Goal: Transaction & Acquisition: Purchase product/service

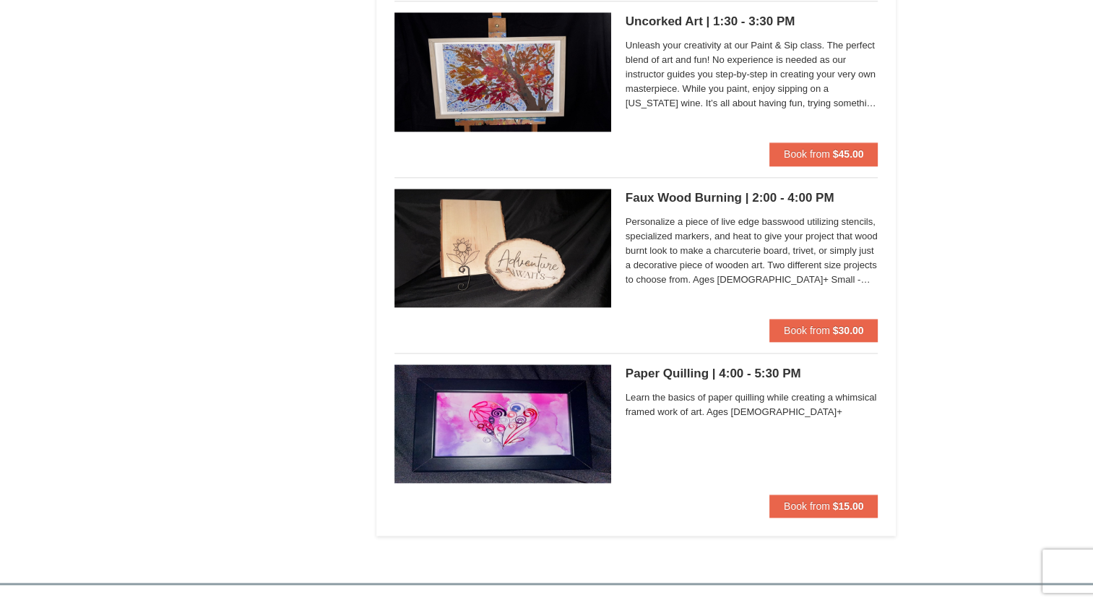
scroll to position [1557, 0]
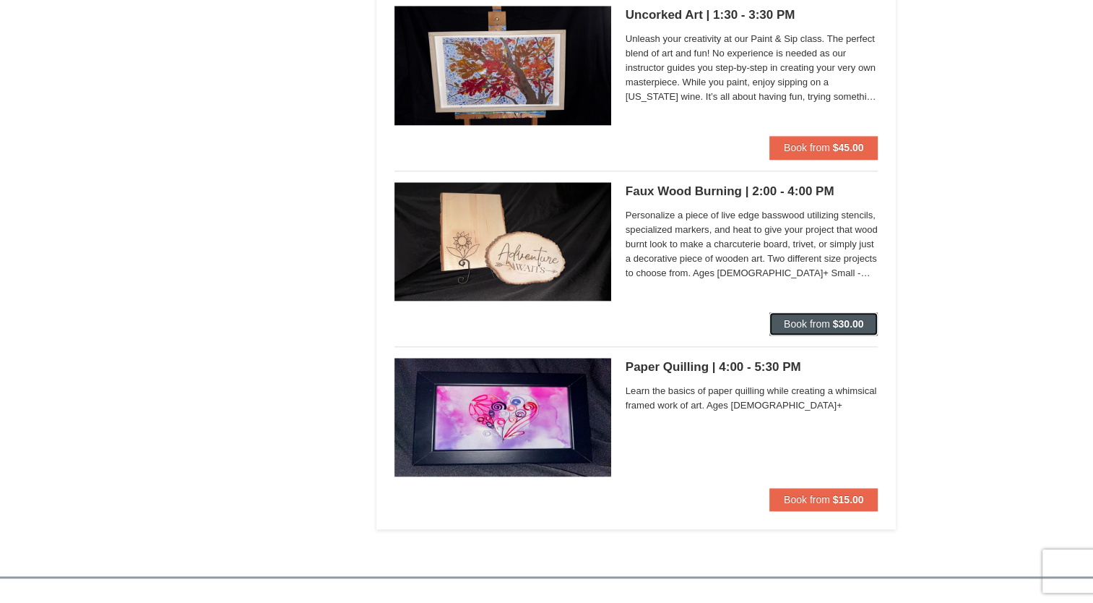
click at [861, 324] on strong "$30.00" at bounding box center [848, 324] width 31 height 12
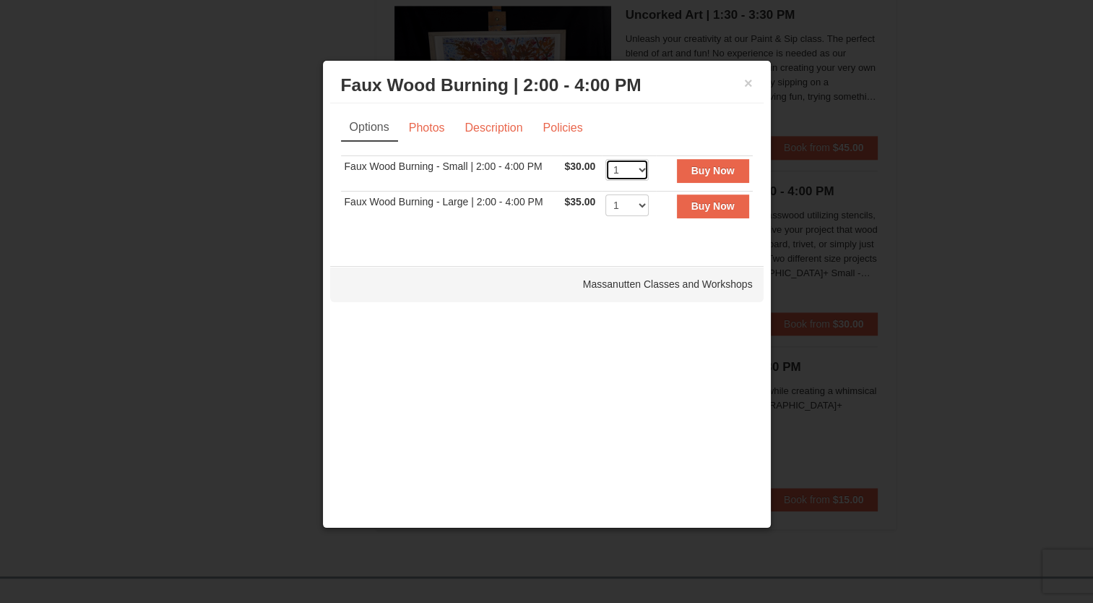
click at [642, 175] on select "1 2 3 4 5 6 7 8 9 10 11 12 13 14 15 16 17 18 19 20" at bounding box center [627, 170] width 43 height 22
select select "2"
click at [606, 159] on select "1 2 3 4 5 6 7 8 9 10 11 12 13 14 15 16 17 18 19 20" at bounding box center [627, 170] width 43 height 22
click at [734, 173] on button "Buy Now" at bounding box center [713, 170] width 72 height 23
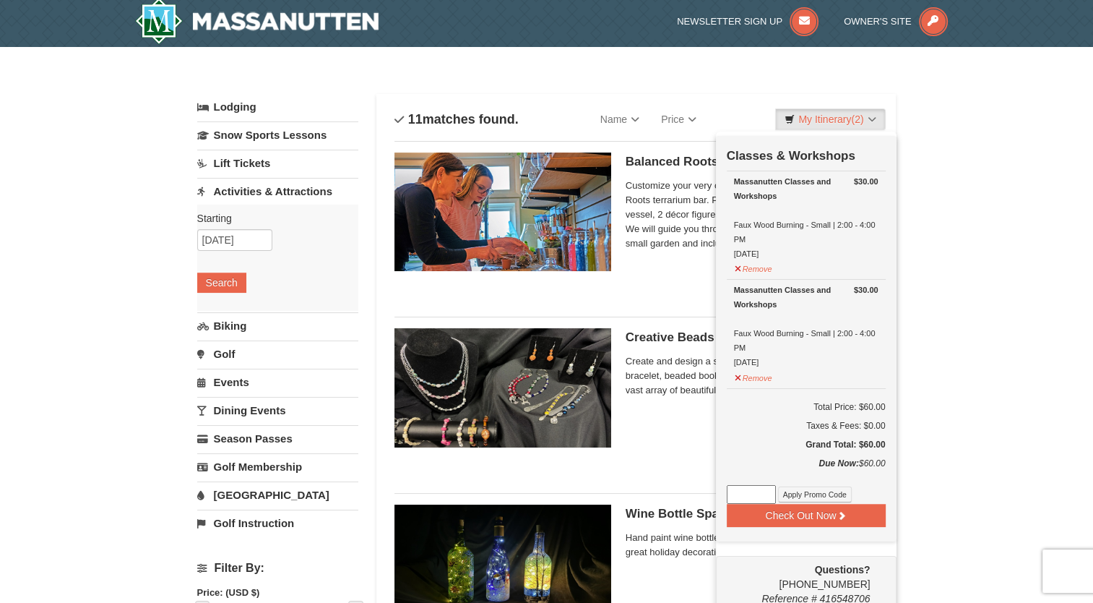
scroll to position [4, 0]
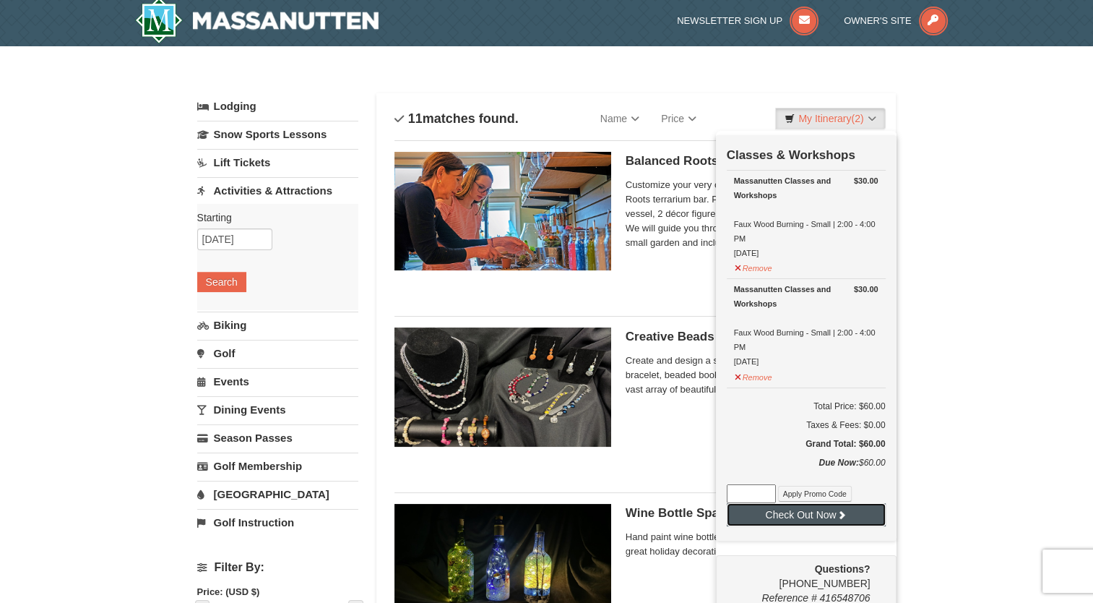
click at [841, 510] on icon at bounding box center [842, 514] width 10 height 10
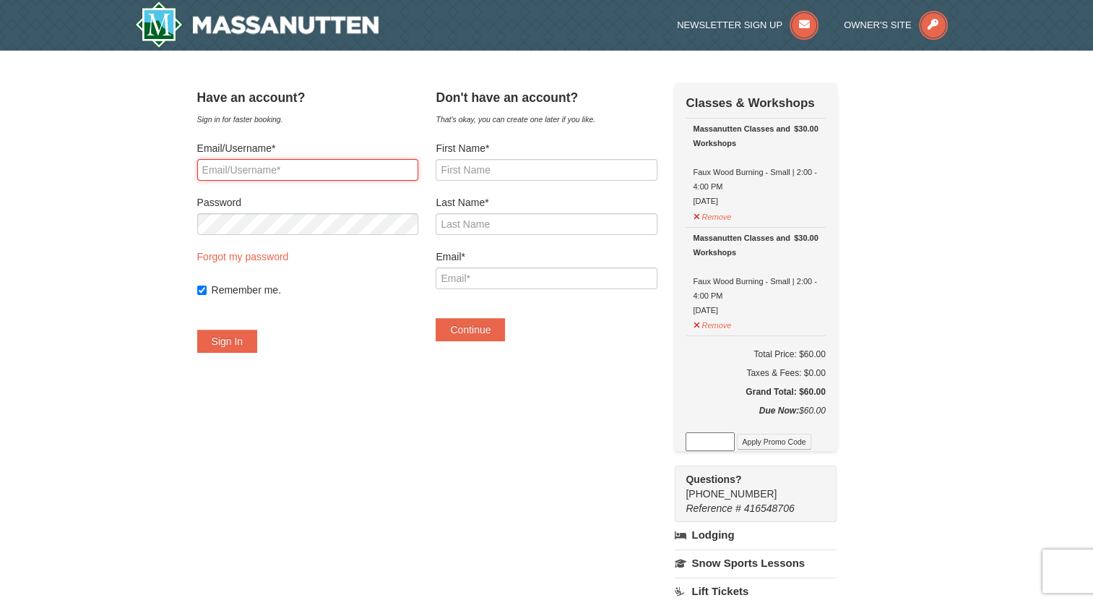
click at [316, 171] on input "Email/Username*" at bounding box center [307, 170] width 221 height 22
click at [792, 354] on h6 "Total Price: $60.00" at bounding box center [755, 354] width 139 height 14
click at [323, 166] on input "rkbarnes215@gmail" at bounding box center [307, 170] width 221 height 22
type input "rkbarnes215@gmail,com"
click at [280, 258] on link "Forgot my password" at bounding box center [243, 257] width 92 height 12
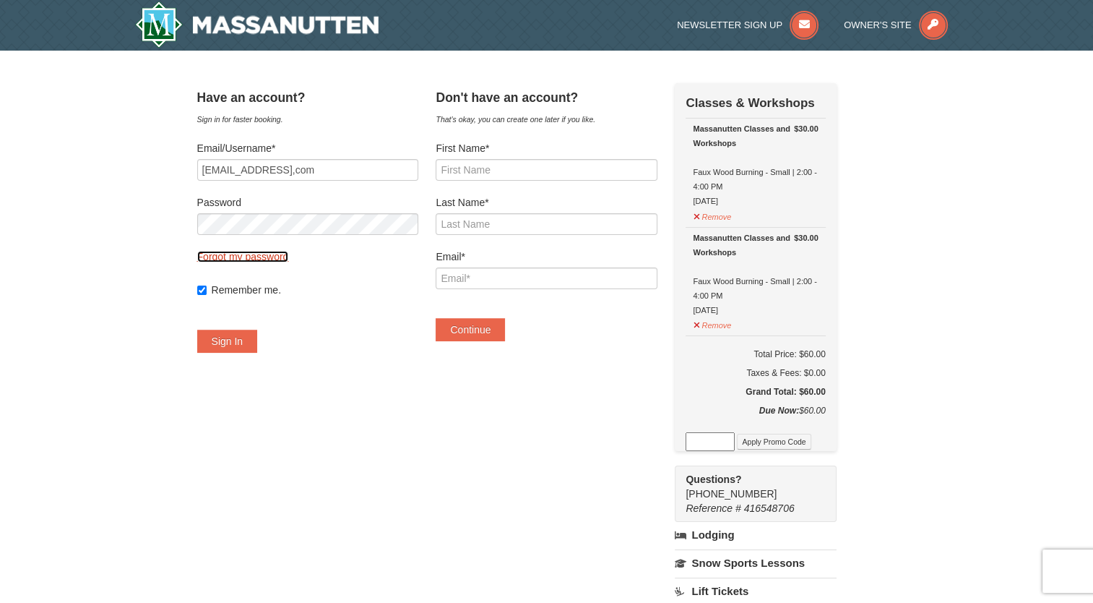
type input "rkbarnes215@gmail,com"
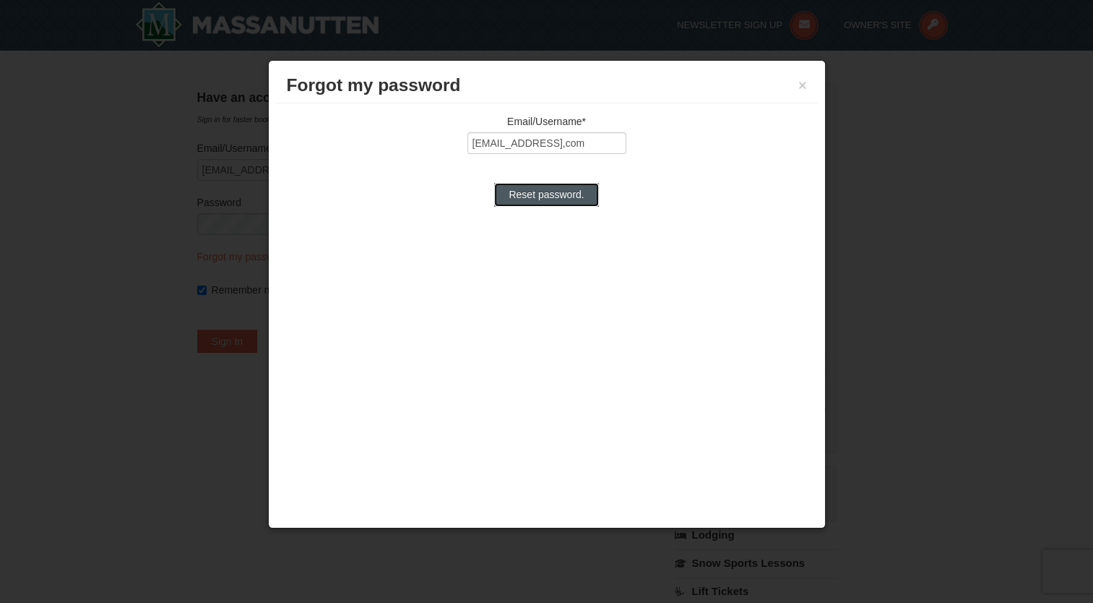
click at [548, 198] on input "Reset password." at bounding box center [546, 194] width 104 height 23
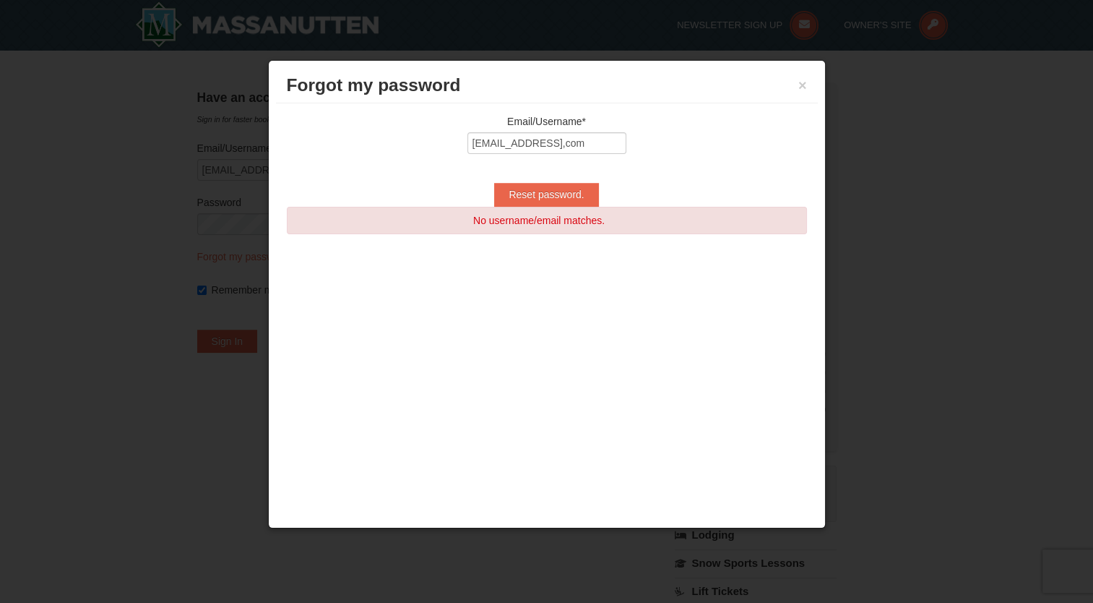
click at [569, 285] on div "Forgot my password × Email/Username* rkbarnes215@gmail,com Reset password. No u…" at bounding box center [547, 294] width 558 height 468
click at [566, 202] on input "Reset password." at bounding box center [546, 194] width 104 height 23
click at [583, 192] on input "Reset password." at bounding box center [546, 194] width 104 height 23
type input "Reset password."
click at [617, 142] on input "rkbarnes215@gmail,com" at bounding box center [546, 143] width 159 height 22
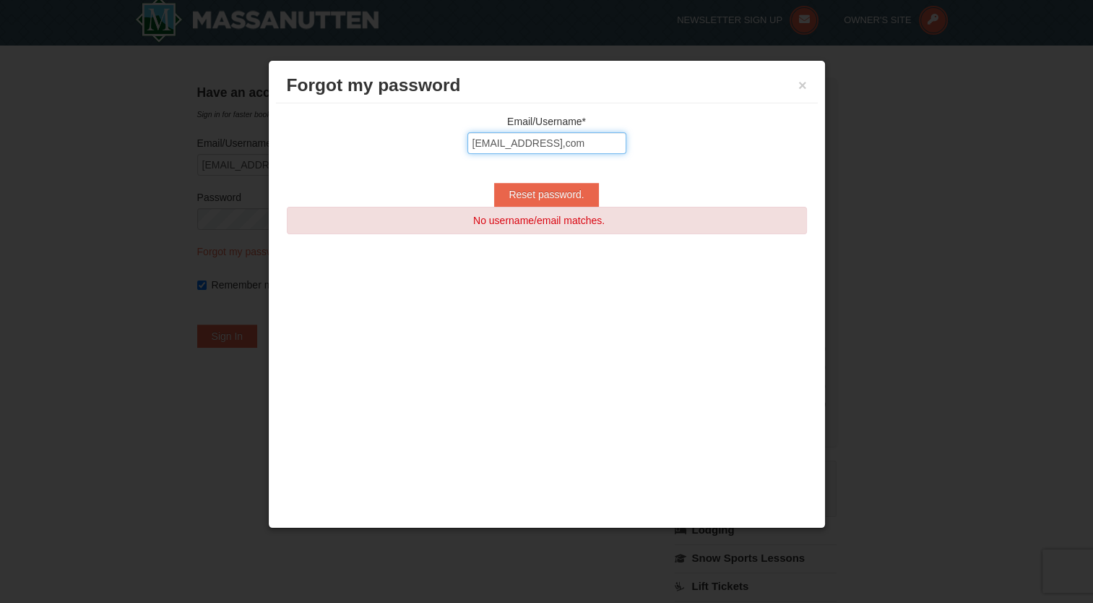
scroll to position [7, 0]
click at [801, 81] on button "×" at bounding box center [802, 85] width 9 height 14
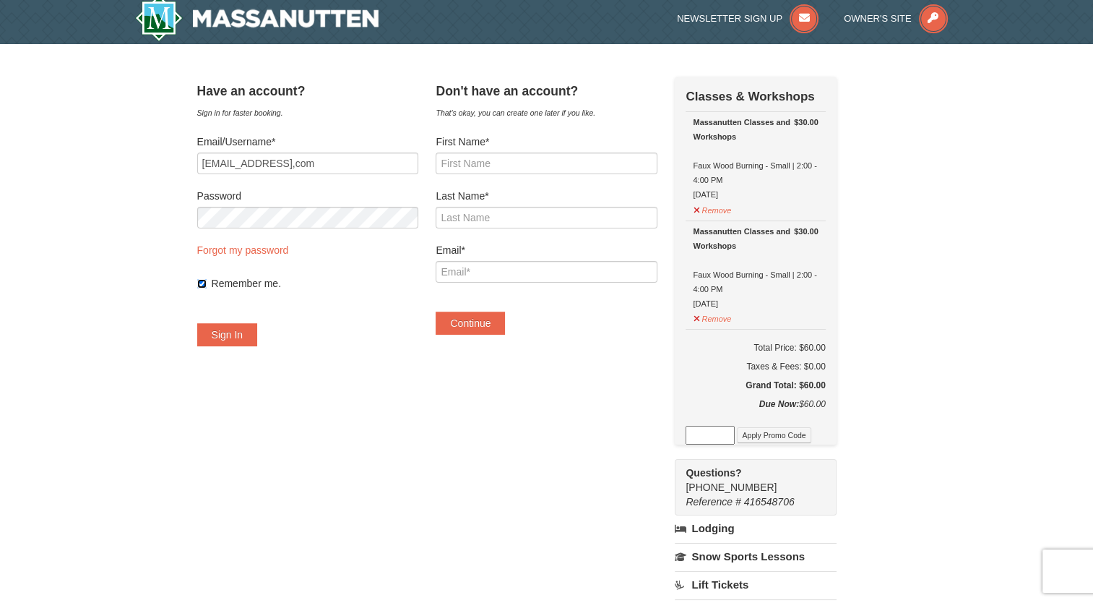
click at [207, 283] on input "Remember me." at bounding box center [201, 283] width 9 height 9
checkbox input "false"
click at [289, 254] on link "Forgot my password" at bounding box center [243, 250] width 92 height 12
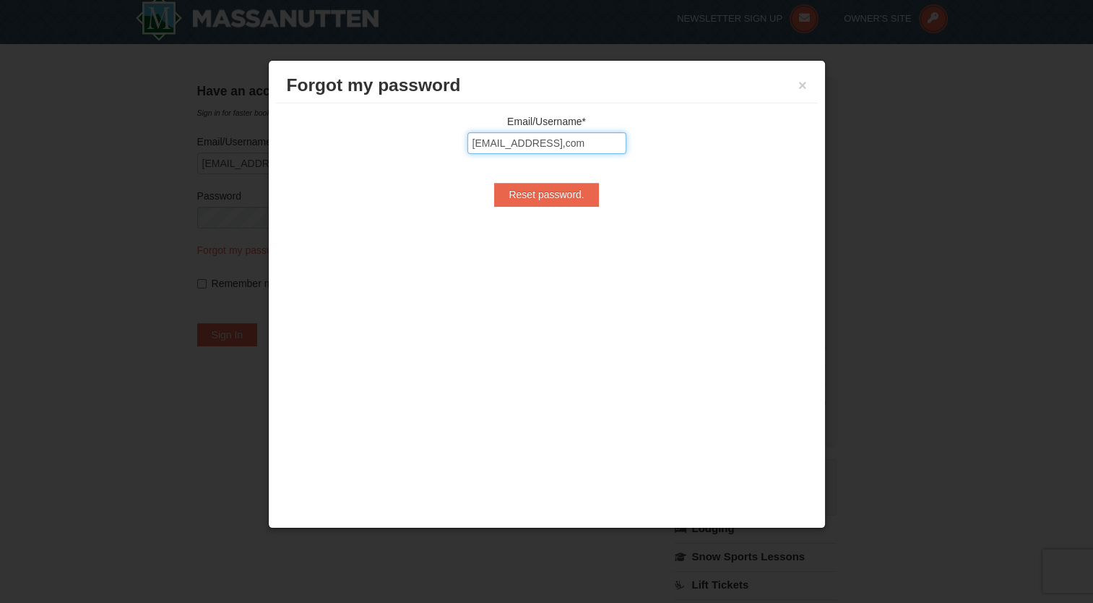
click at [606, 145] on input "rkbarnes215@gmail,com" at bounding box center [546, 143] width 159 height 22
type input "r"
type input "rkbarnes215@gmail.com"
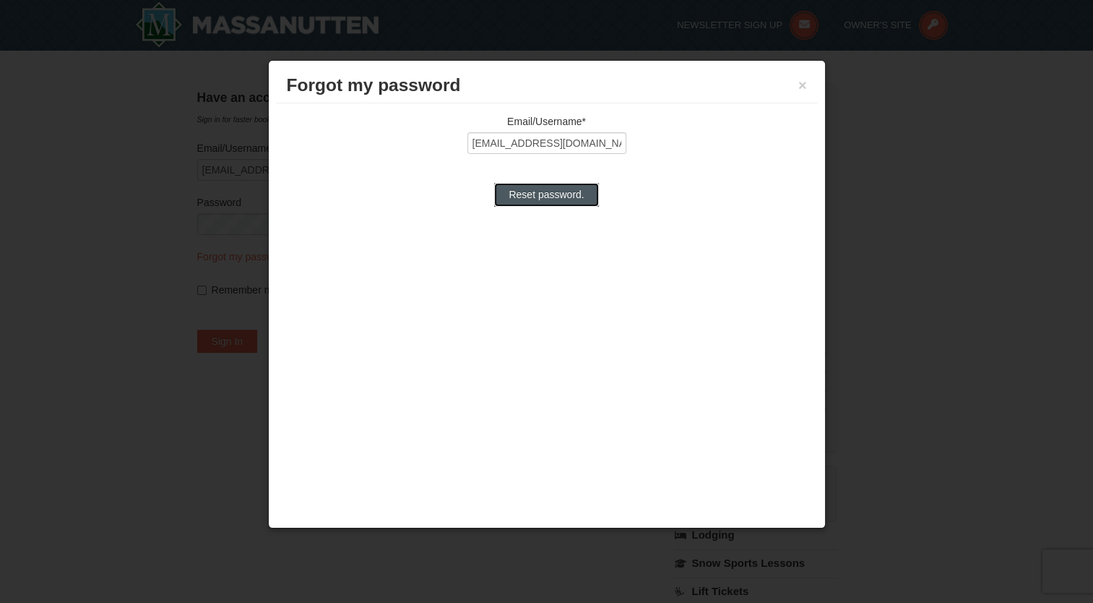
click at [572, 194] on input "Reset password." at bounding box center [546, 194] width 104 height 23
type input "Processing..."
type input "rkbarnes215@gmail.com"
